Goal: Task Accomplishment & Management: Use online tool/utility

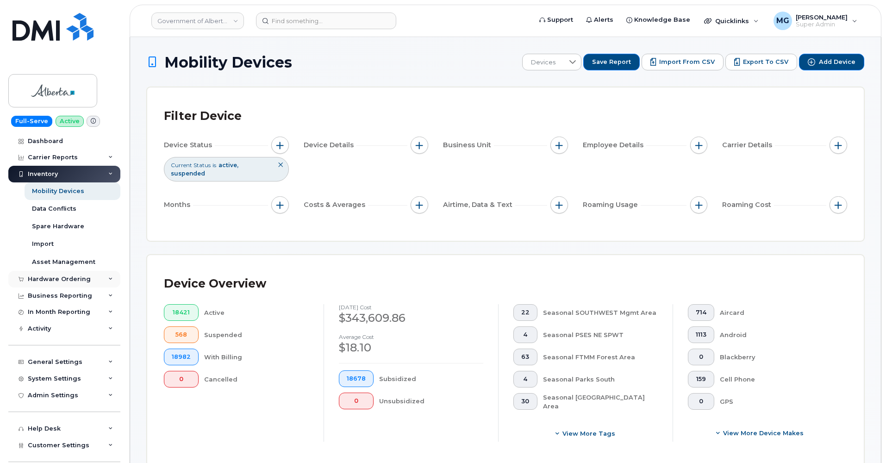
click at [62, 275] on div "Hardware Ordering" at bounding box center [59, 278] width 63 height 7
click at [50, 329] on div "Orders Reporting" at bounding box center [60, 331] width 57 height 8
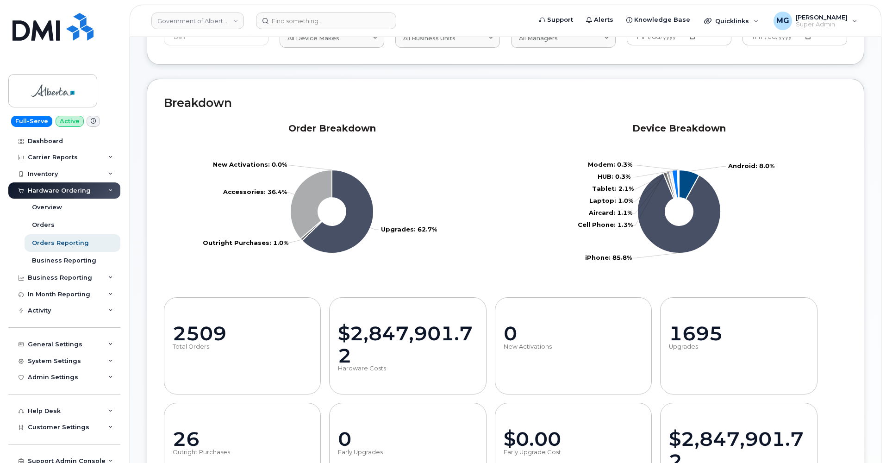
scroll to position [92, 0]
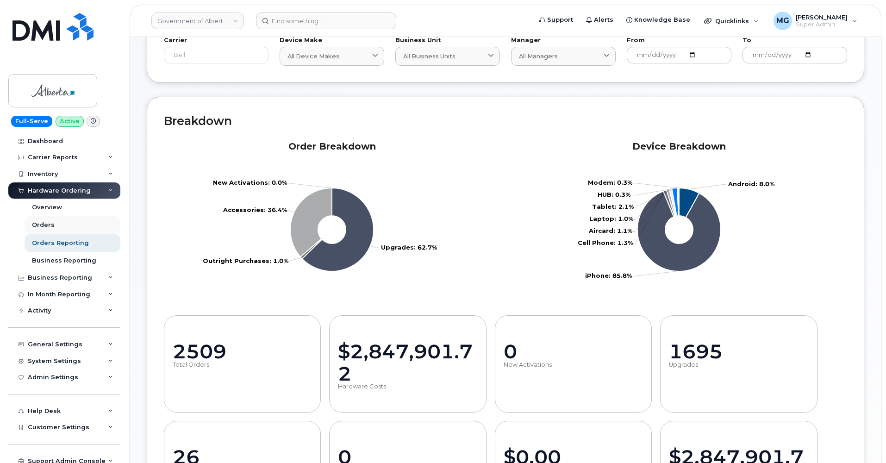
click at [42, 224] on div "Orders" at bounding box center [43, 225] width 23 height 8
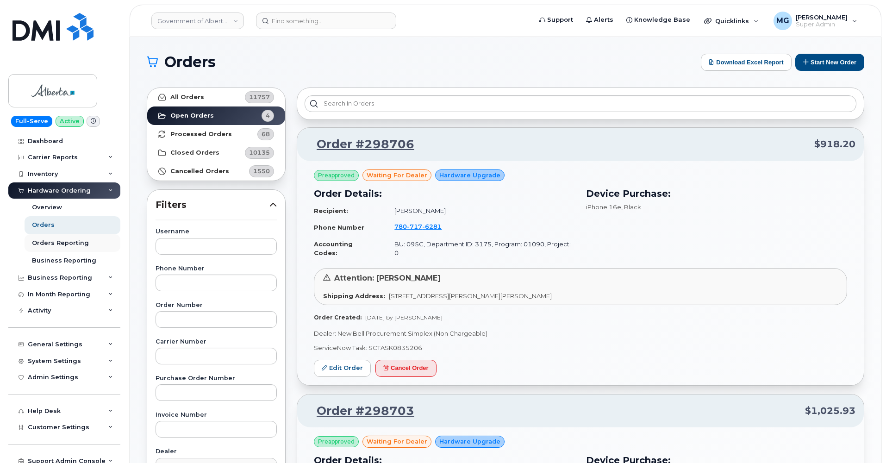
click at [58, 239] on div "Orders Reporting" at bounding box center [60, 243] width 57 height 8
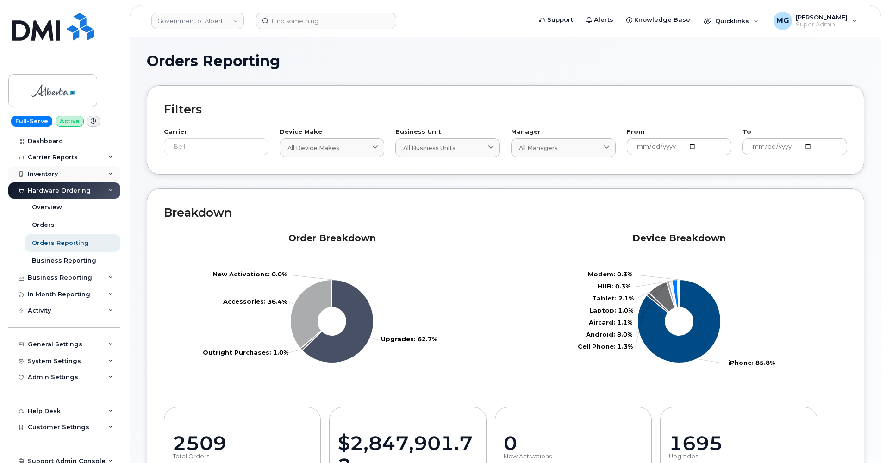
click at [56, 168] on div "Inventory" at bounding box center [64, 174] width 112 height 17
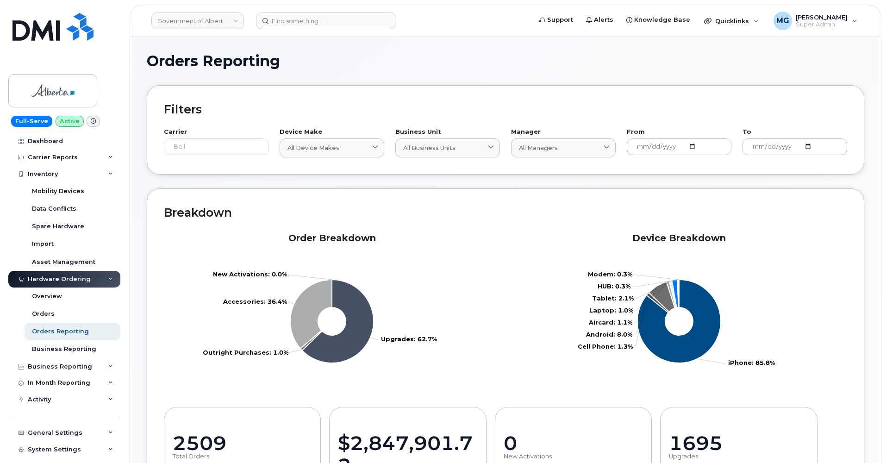
drag, startPoint x: 66, startPoint y: 190, endPoint x: 120, endPoint y: 210, distance: 57.7
click at [66, 190] on div "Mobility Devices" at bounding box center [58, 191] width 52 height 8
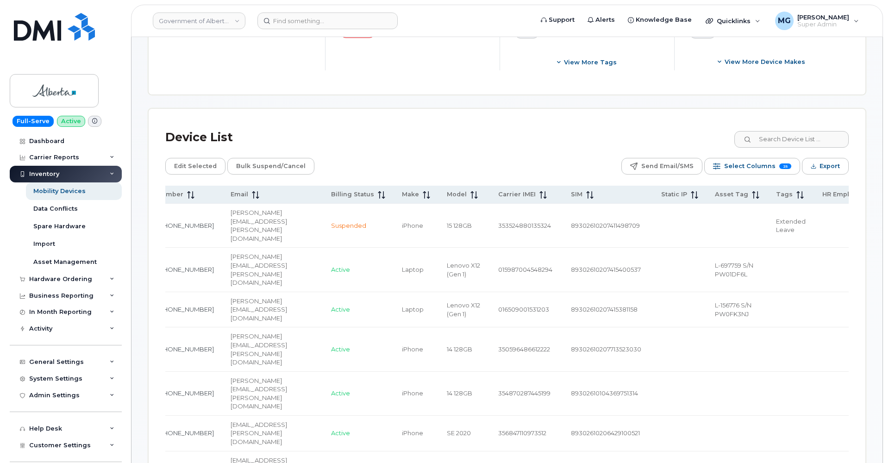
scroll to position [0, 113]
click at [742, 159] on span "Select Columns" at bounding box center [747, 166] width 51 height 14
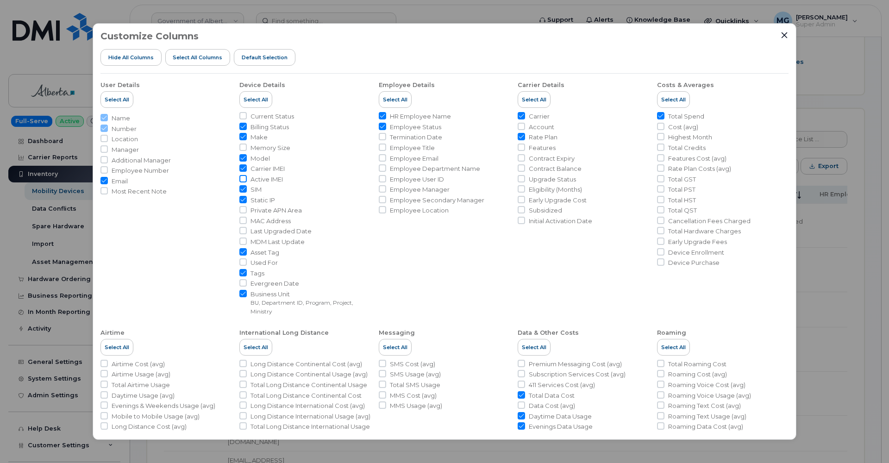
click at [242, 179] on input "Active IMEI" at bounding box center [242, 178] width 7 height 7
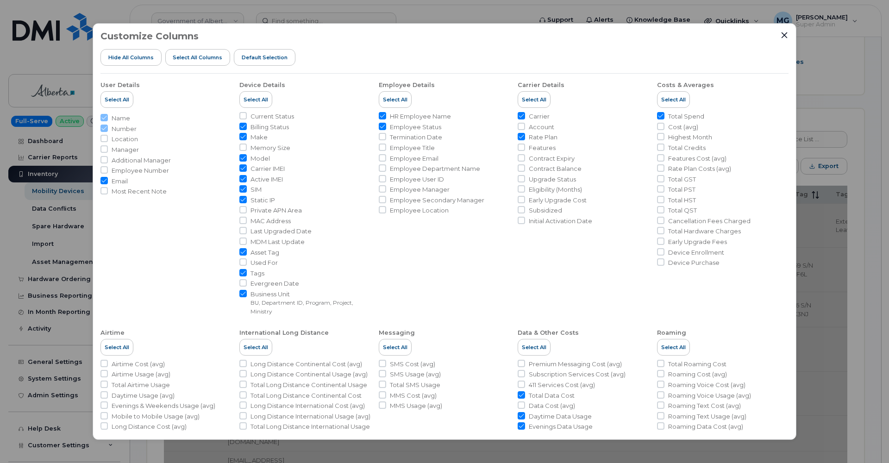
click at [243, 177] on input "Active IMEI" at bounding box center [242, 178] width 7 height 7
checkbox input "true"
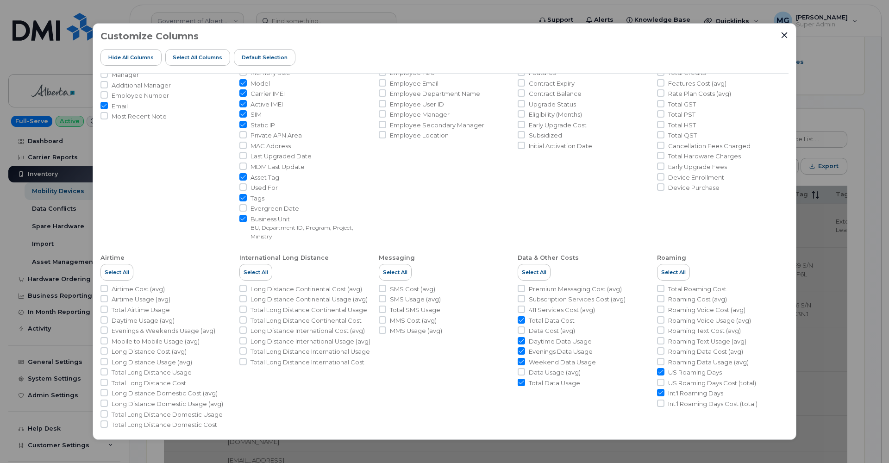
scroll to position [75, 0]
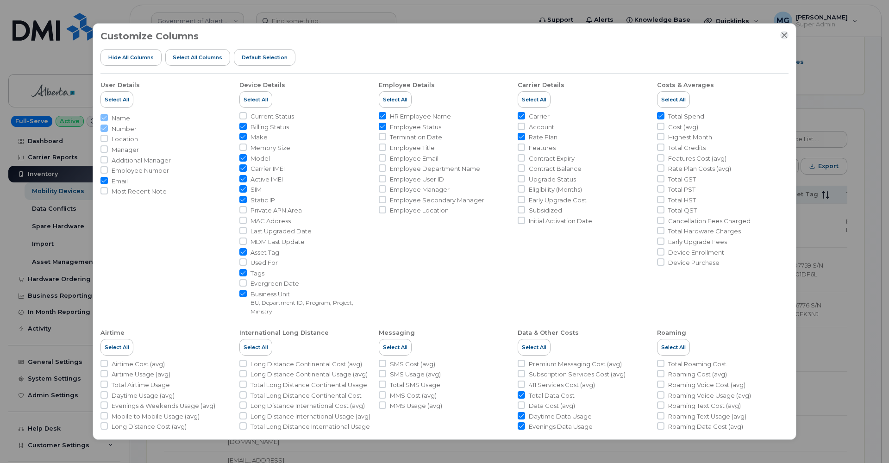
click at [784, 36] on icon "Close" at bounding box center [784, 35] width 6 height 6
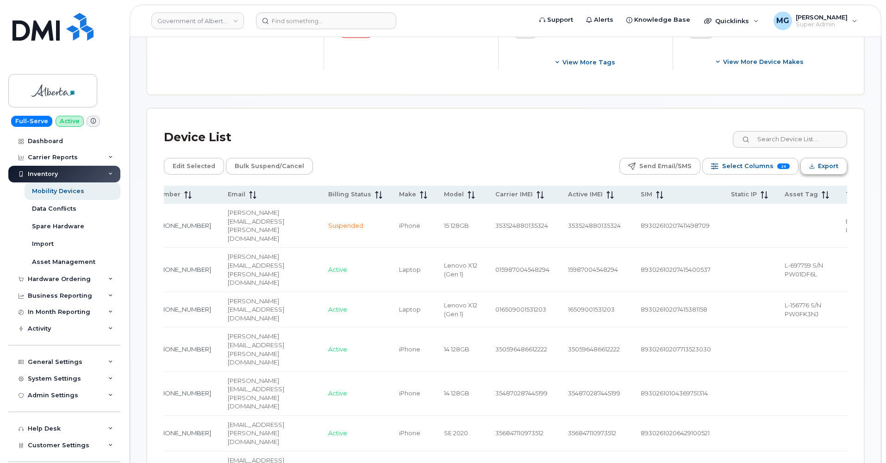
click at [810, 163] on icon "Export" at bounding box center [812, 166] width 6 height 6
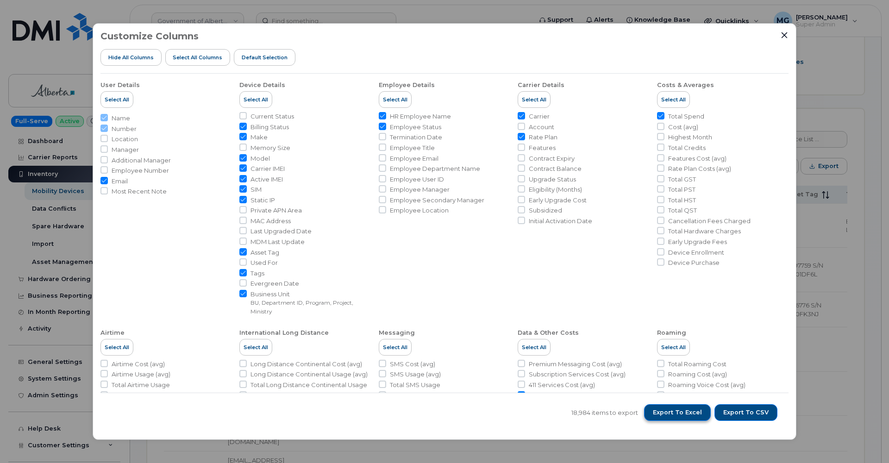
click at [697, 411] on span "Export to Excel" at bounding box center [677, 412] width 49 height 8
click at [784, 34] on icon "Close" at bounding box center [783, 34] width 7 height 7
